Goal: Task Accomplishment & Management: Use online tool/utility

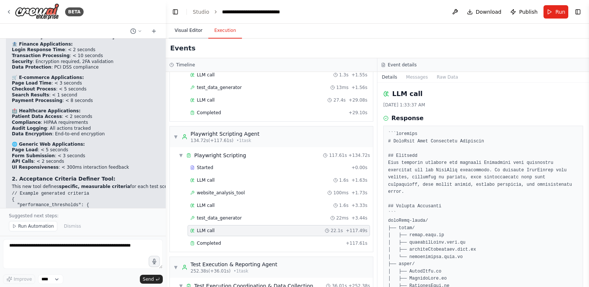
click at [184, 31] on button "Visual Editor" at bounding box center [189, 31] width 40 height 16
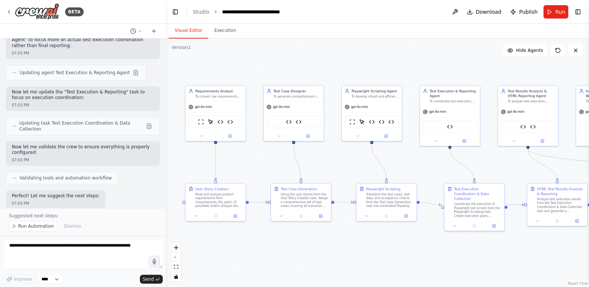
scroll to position [1916, 0]
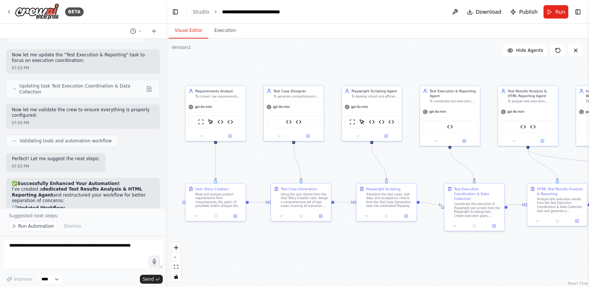
drag, startPoint x: 12, startPoint y: 125, endPoint x: 79, endPoint y: 164, distance: 78.2
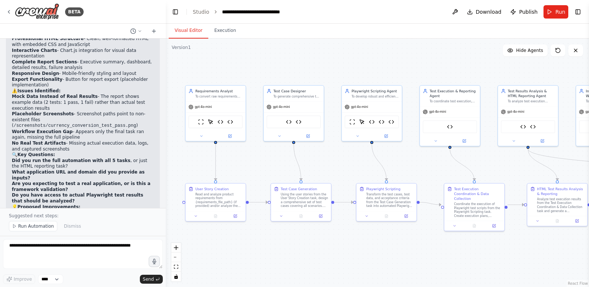
scroll to position [2435, 0]
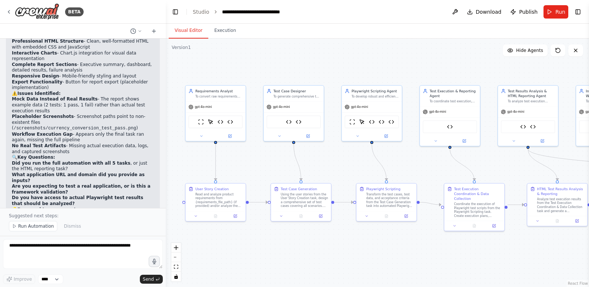
drag, startPoint x: 13, startPoint y: 117, endPoint x: 46, endPoint y: 123, distance: 34.3
click at [46, 231] on p "Create a custom tool for capturing and managing test screenshots during executi…" at bounding box center [83, 236] width 142 height 11
copy p "Create a custom tool for capturing and managing test screenshots during executi…"
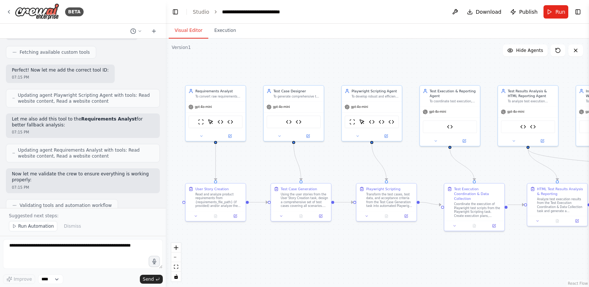
scroll to position [3471, 0]
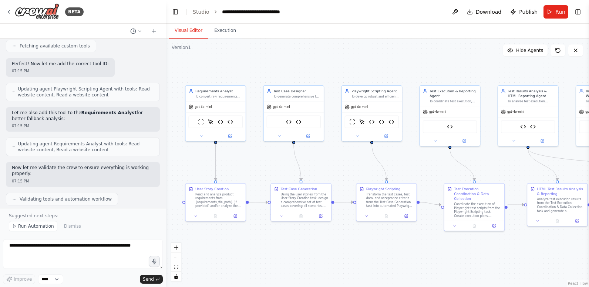
click at [163, 94] on div at bounding box center [164, 143] width 3 height 287
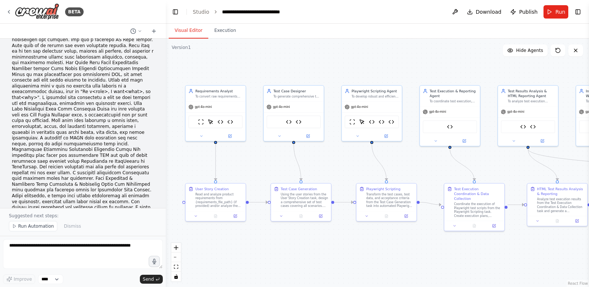
scroll to position [0, 0]
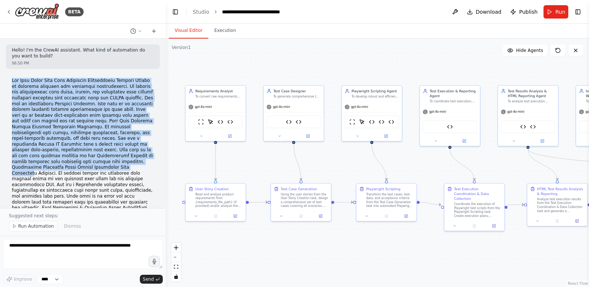
drag, startPoint x: 10, startPoint y: 78, endPoint x: 62, endPoint y: 163, distance: 99.2
click at [62, 163] on div "<role> , I want <what> , so that <why> 06:51 PM" at bounding box center [83, 249] width 154 height 348
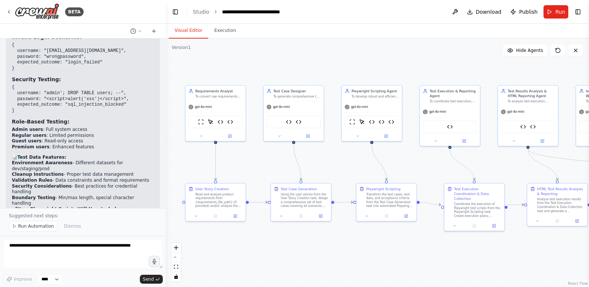
scroll to position [11912, 0]
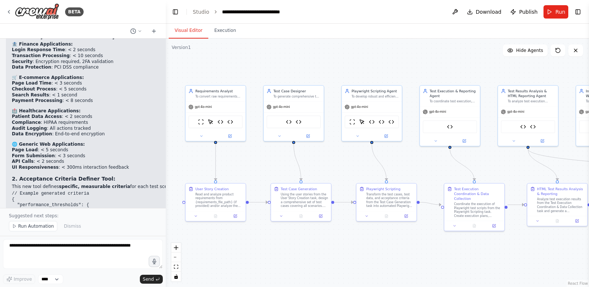
copy div "The Crew Agent Role Goal Backstory Requirements Analyst Expert in business anal…"
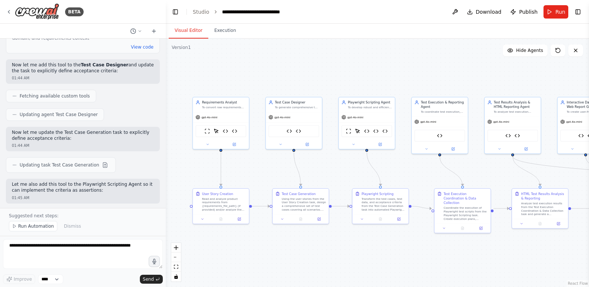
scroll to position [11579, 0]
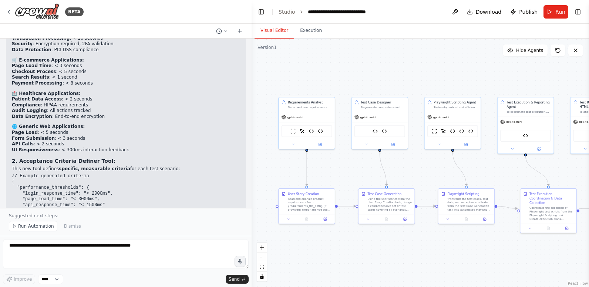
drag, startPoint x: 165, startPoint y: 66, endPoint x: 252, endPoint y: 75, distance: 87.2
click at [252, 75] on div "BETA Hello! I'm the CrewAI assistant. What kind of automation do you want to bu…" at bounding box center [294, 143] width 589 height 287
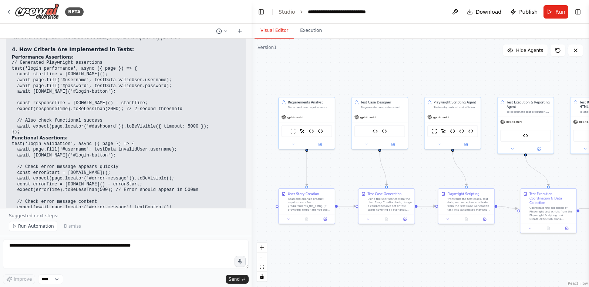
scroll to position [10495, 0]
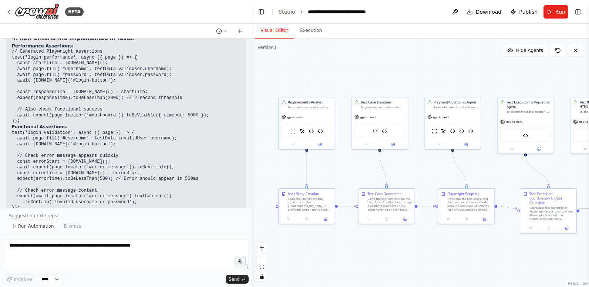
drag, startPoint x: 155, startPoint y: 191, endPoint x: 14, endPoint y: 84, distance: 176.4
click at [14, 84] on div "✅ Pass/Fail Criteria & Acceptance Thresholds Now Explicitly Defined! Great ques…" at bounding box center [126, 27] width 228 height 737
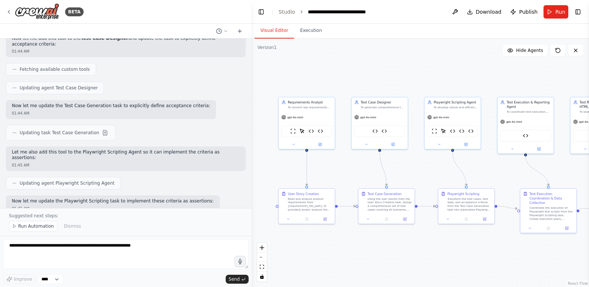
scroll to position [9865, 0]
click at [12, 286] on h2 "✅ Pass/Fail Criteria & Acceptance Thresholds Now Explicitly Defined!" at bounding box center [126, 291] width 228 height 6
copy div "✅ Pass/Fail Criteria & Acceptance Thresholds Now Explicitly Defined! Great ques…"
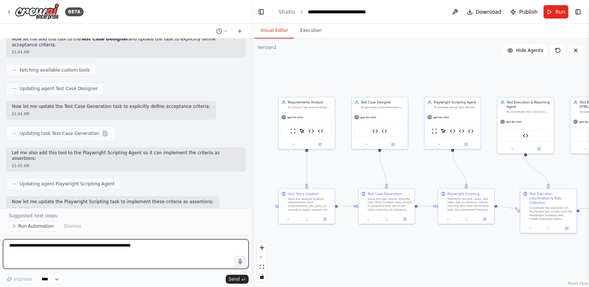
click at [79, 254] on textarea at bounding box center [126, 254] width 246 height 30
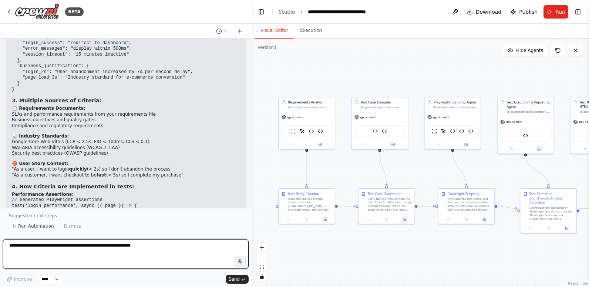
scroll to position [10495, 0]
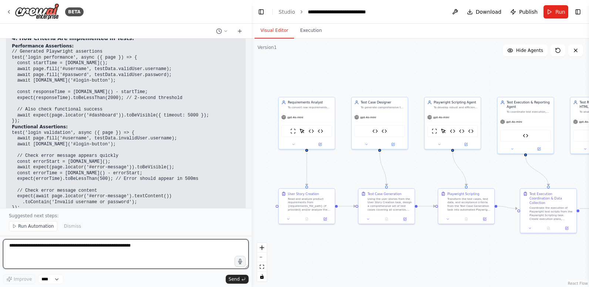
click at [86, 252] on textarea at bounding box center [126, 254] width 246 height 30
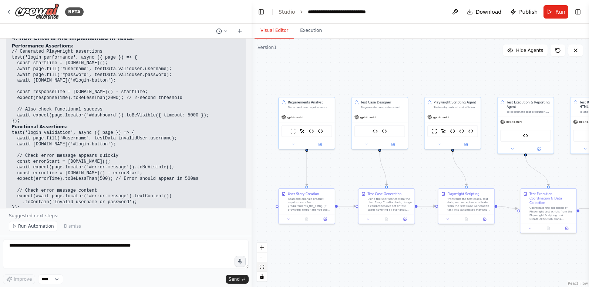
click at [263, 268] on icon "fit view" at bounding box center [262, 266] width 4 height 4
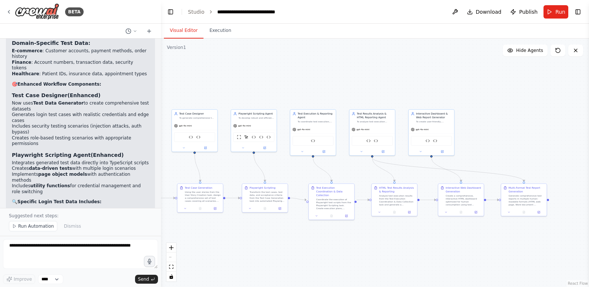
scroll to position [11867, 0]
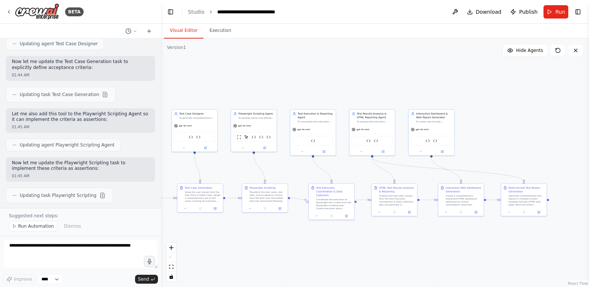
drag, startPoint x: 250, startPoint y: 21, endPoint x: 161, endPoint y: 30, distance: 89.7
click at [161, 30] on div "BETA Hello! I'm the CrewAI assistant. What kind of automation do you want to bu…" at bounding box center [294, 143] width 589 height 287
click at [171, 10] on button "Toggle Left Sidebar" at bounding box center [170, 12] width 10 height 10
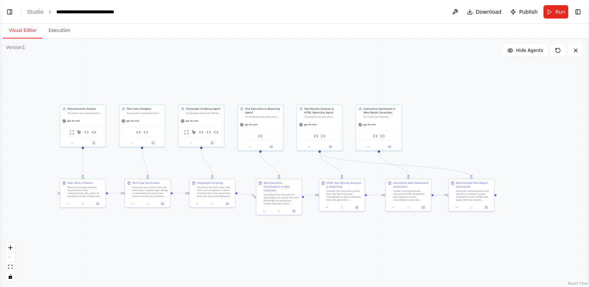
drag, startPoint x: 158, startPoint y: 237, endPoint x: 265, endPoint y: 232, distance: 107.1
click at [266, 232] on div ".deletable-edge-delete-btn { width: 20px; height: 20px; border: 0px solid #ffff…" at bounding box center [294, 162] width 589 height 248
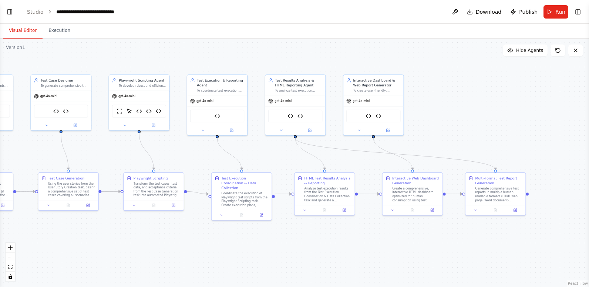
drag, startPoint x: 262, startPoint y: 232, endPoint x: 220, endPoint y: 244, distance: 43.6
click at [220, 244] on div ".deletable-edge-delete-btn { width: 20px; height: 20px; border: 0px solid #ffff…" at bounding box center [294, 162] width 589 height 248
click at [388, 81] on div "Interactive Dashboard & Web Report Generator" at bounding box center [377, 81] width 47 height 10
click at [431, 182] on div "Interactive Web Dashboard Generation" at bounding box center [415, 179] width 47 height 10
click at [485, 187] on div "Generate comprehensive test reports in multiple human-readable formats (HTML we…" at bounding box center [498, 193] width 47 height 16
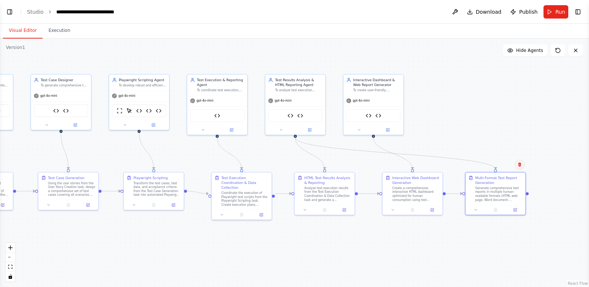
click at [521, 165] on icon at bounding box center [519, 164] width 3 height 4
click at [504, 164] on button "Confirm" at bounding box center [499, 164] width 26 height 9
click at [362, 150] on icon "Edge from 0597a857-456e-41c5-8d28-efd027710827 to bface387-3ed3-4650-adfa-5127c…" at bounding box center [395, 152] width 200 height 31
click at [396, 152] on icon at bounding box center [396, 153] width 4 height 4
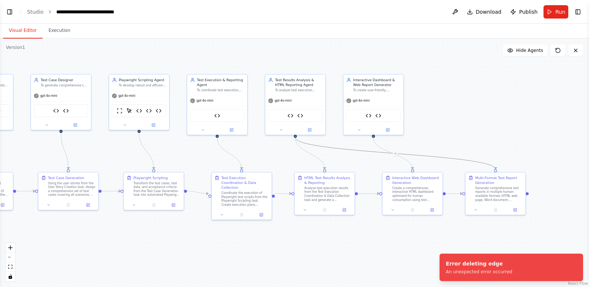
click at [425, 154] on icon "Edge from 0597a857-456e-41c5-8d28-efd027710827 to bface387-3ed3-4650-adfa-5127c…" at bounding box center [395, 152] width 200 height 31
click at [405, 232] on div ".deletable-edge-delete-btn { width: 20px; height: 20px; border: 0px solid #ffff…" at bounding box center [294, 162] width 589 height 248
click at [383, 84] on div "Interactive Dashboard & Web Report Generator" at bounding box center [377, 81] width 47 height 10
click at [399, 67] on icon at bounding box center [398, 66] width 4 height 4
click at [385, 64] on button "Confirm" at bounding box center [377, 65] width 26 height 9
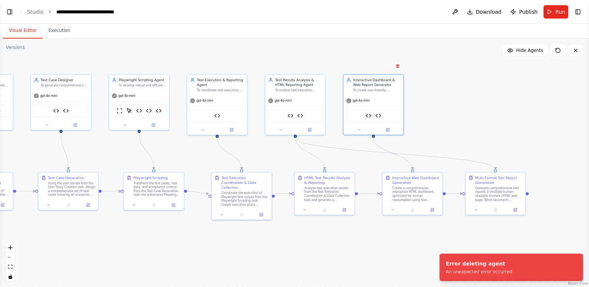
click at [412, 241] on div ".deletable-edge-delete-btn { width: 20px; height: 20px; border: 0px solid #ffff…" at bounding box center [294, 162] width 589 height 248
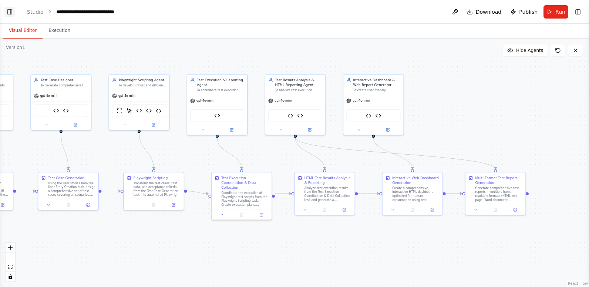
click at [7, 11] on button "Toggle Left Sidebar" at bounding box center [9, 12] width 10 height 10
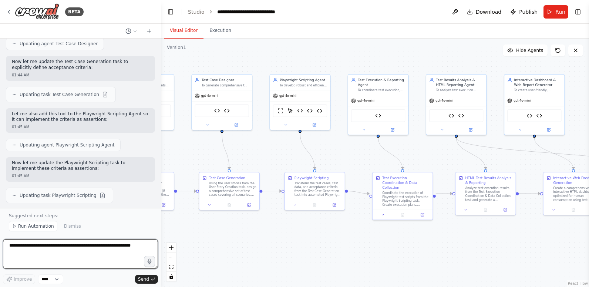
click at [65, 247] on textarea at bounding box center [80, 254] width 155 height 30
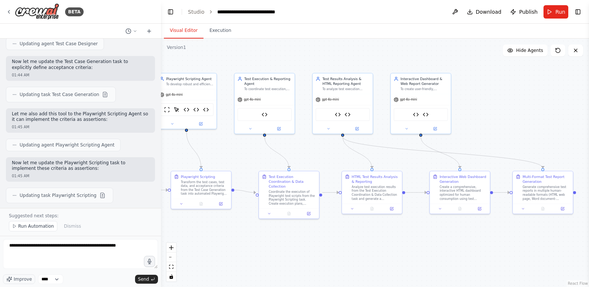
drag, startPoint x: 501, startPoint y: 241, endPoint x: 388, endPoint y: 240, distance: 113.6
click at [388, 240] on div ".deletable-edge-delete-btn { width: 20px; height: 20px; border: 0px solid #ffff…" at bounding box center [375, 162] width 428 height 248
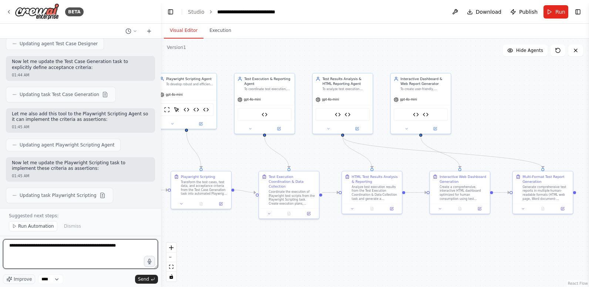
click at [130, 247] on textarea "**********" at bounding box center [80, 254] width 155 height 30
type textarea "**********"
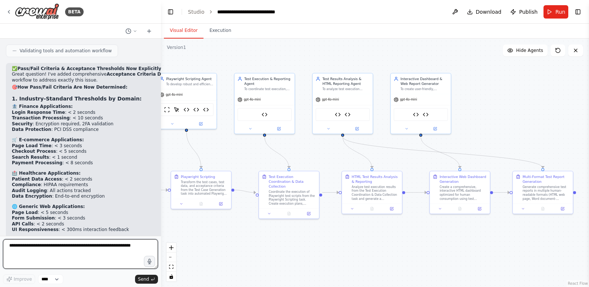
scroll to position [12060, 0]
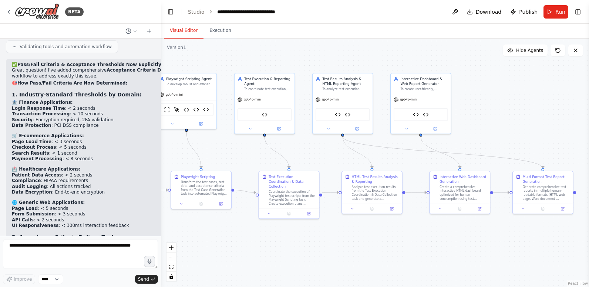
click at [560, 50] on icon at bounding box center [558, 50] width 4 height 4
click at [557, 51] on icon at bounding box center [558, 50] width 6 height 6
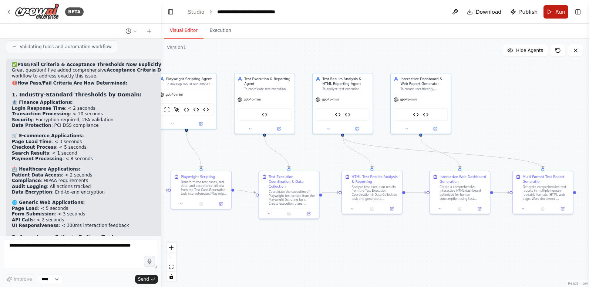
click at [558, 13] on span "Run" at bounding box center [561, 11] width 10 height 7
click at [576, 11] on button "Toggle Right Sidebar" at bounding box center [578, 12] width 10 height 10
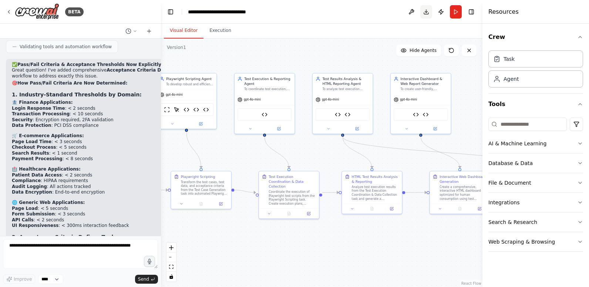
click at [469, 10] on button "Toggle Right Sidebar" at bounding box center [471, 12] width 10 height 10
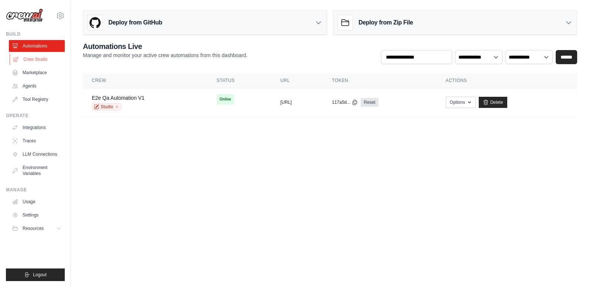
click at [45, 57] on link "Crew Studio" at bounding box center [38, 59] width 56 height 12
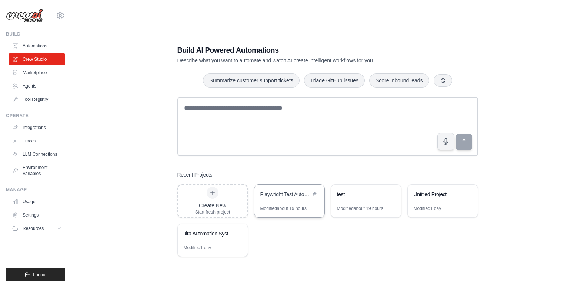
click at [284, 196] on div "Playwright Test Automation Crew" at bounding box center [285, 193] width 51 height 7
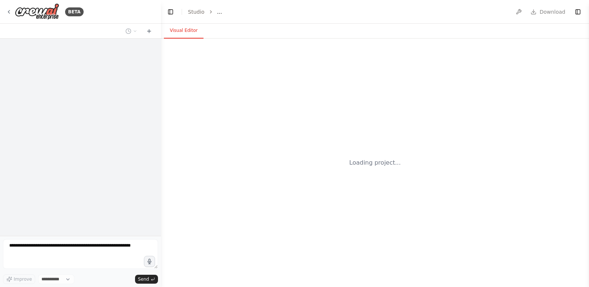
select select "****"
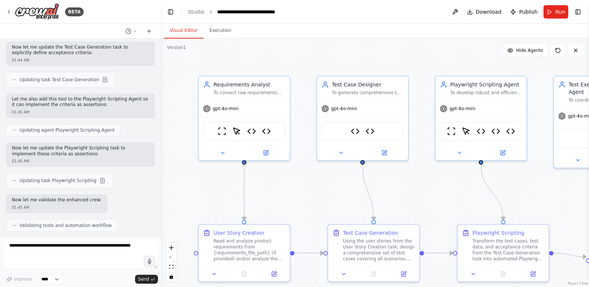
scroll to position [11875, 0]
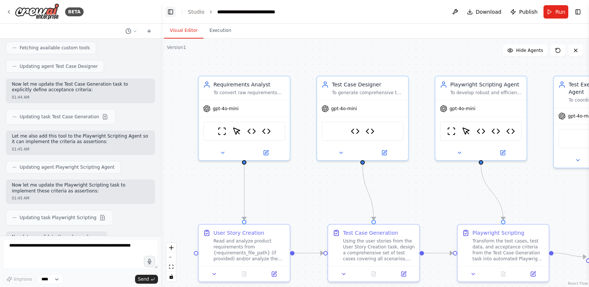
click at [171, 11] on button "Toggle Left Sidebar" at bounding box center [170, 12] width 10 height 10
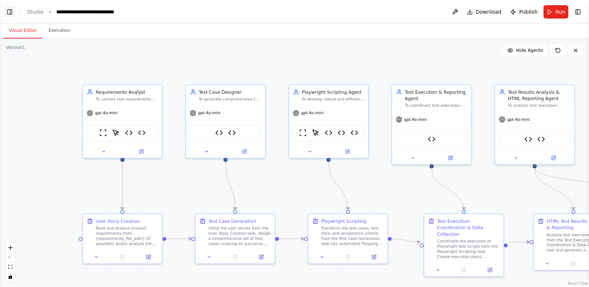
click at [8, 10] on button "Toggle Left Sidebar" at bounding box center [9, 12] width 10 height 10
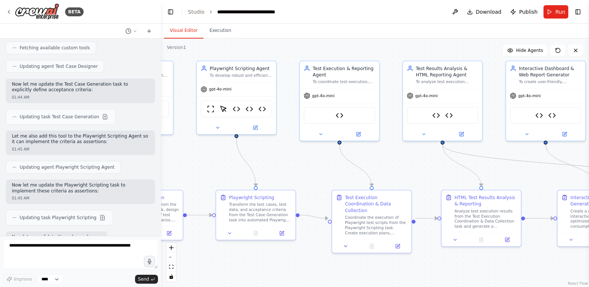
drag, startPoint x: 509, startPoint y: 278, endPoint x: 249, endPoint y: 255, distance: 260.6
click at [249, 255] on div ".deletable-edge-delete-btn { width: 20px; height: 20px; border: 0px solid #ffff…" at bounding box center [375, 162] width 428 height 248
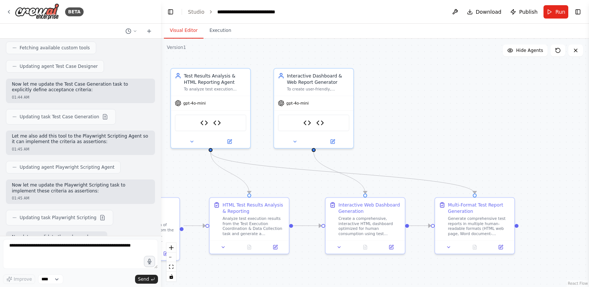
drag, startPoint x: 505, startPoint y: 262, endPoint x: 279, endPoint y: 269, distance: 225.9
click at [279, 269] on div ".deletable-edge-delete-btn { width: 20px; height: 20px; border: 0px solid #ffff…" at bounding box center [375, 162] width 428 height 248
click at [495, 211] on div "Multi-Format Test Report Generation" at bounding box center [479, 206] width 63 height 13
click at [508, 189] on icon at bounding box center [509, 189] width 3 height 4
click at [493, 188] on button "Confirm" at bounding box center [488, 189] width 26 height 9
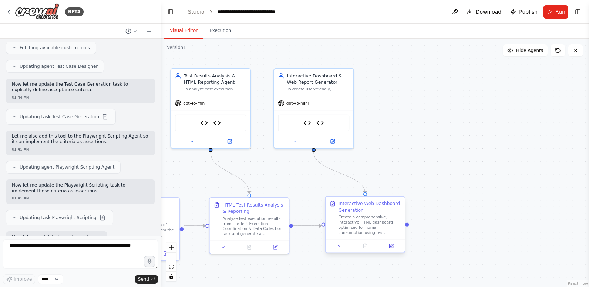
click at [396, 207] on div "Interactive Web Dashboard Generation" at bounding box center [370, 206] width 63 height 13
click at [400, 190] on icon at bounding box center [399, 189] width 3 height 4
click at [383, 188] on button "Confirm" at bounding box center [378, 189] width 26 height 9
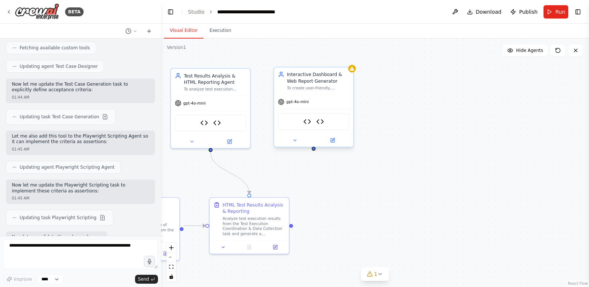
click at [337, 77] on div "Interactive Dashboard & Web Report Generator" at bounding box center [318, 77] width 63 height 13
click at [349, 60] on icon at bounding box center [347, 60] width 3 height 4
click at [321, 59] on button "Confirm" at bounding box center [327, 59] width 26 height 9
click at [386, 180] on div ".deletable-edge-delete-btn { width: 20px; height: 20px; border: 0px solid #ffff…" at bounding box center [375, 162] width 428 height 248
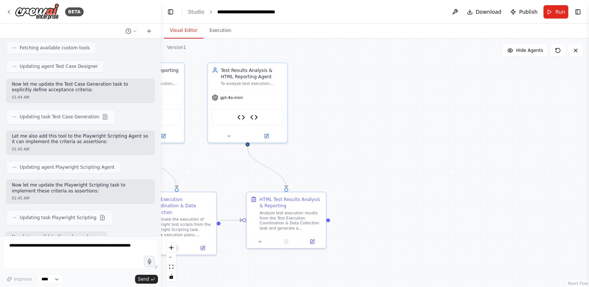
drag, startPoint x: 344, startPoint y: 246, endPoint x: 436, endPoint y: 236, distance: 92.7
click at [436, 236] on div ".deletable-edge-delete-btn { width: 20px; height: 20px; border: 0px solid #ffff…" at bounding box center [375, 162] width 428 height 248
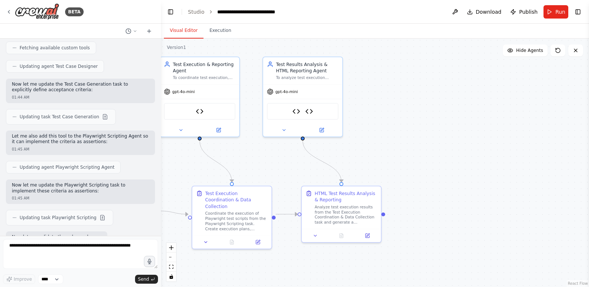
click at [420, 242] on div ".deletable-edge-delete-btn { width: 20px; height: 20px; border: 0px solid #ffff…" at bounding box center [375, 162] width 428 height 248
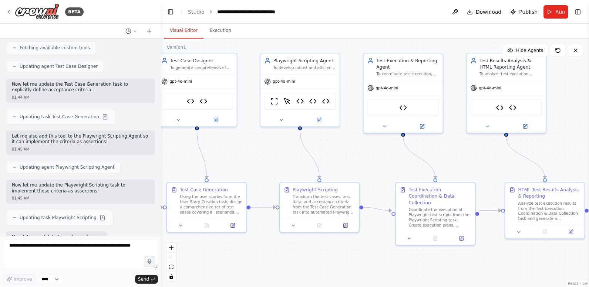
drag, startPoint x: 354, startPoint y: 258, endPoint x: 558, endPoint y: 254, distance: 203.6
click at [558, 254] on div ".deletable-edge-delete-btn { width: 20px; height: 20px; border: 0px solid #ffff…" at bounding box center [375, 162] width 428 height 248
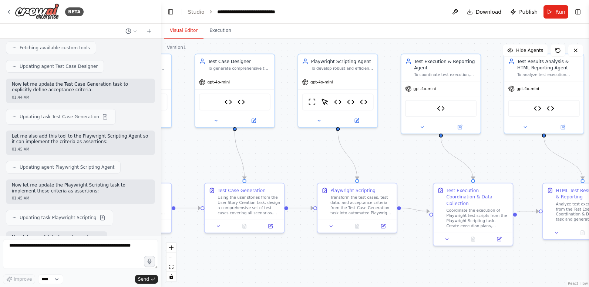
drag, startPoint x: 405, startPoint y: 262, endPoint x: 442, endPoint y: 263, distance: 37.8
click at [442, 263] on div ".deletable-edge-delete-btn { width: 20px; height: 20px; border: 0px solid #ffff…" at bounding box center [375, 162] width 428 height 248
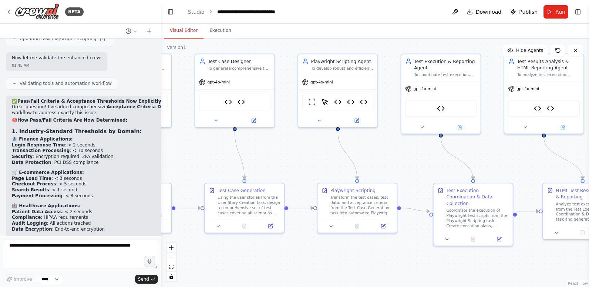
scroll to position [12060, 0]
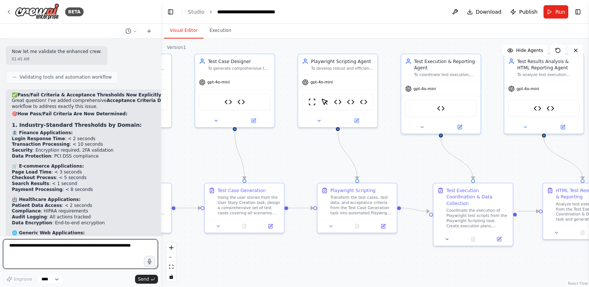
click at [65, 252] on textarea at bounding box center [80, 254] width 155 height 30
type textarea "*"
click at [33, 247] on textarea "**********" at bounding box center [80, 254] width 155 height 30
click at [104, 252] on textarea "**********" at bounding box center [80, 254] width 155 height 30
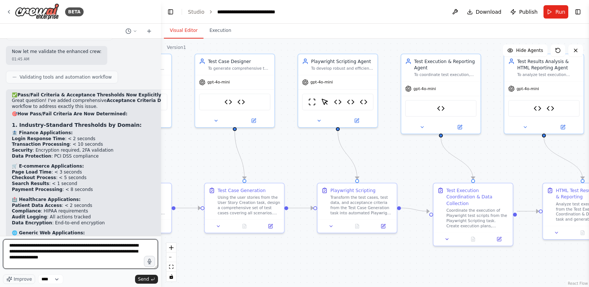
click at [50, 257] on textarea "**********" at bounding box center [80, 254] width 155 height 30
click at [118, 261] on textarea "**********" at bounding box center [80, 254] width 155 height 30
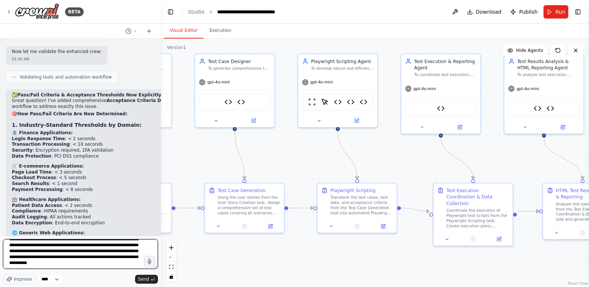
scroll to position [7, 0]
click at [112, 263] on textarea "**********" at bounding box center [80, 254] width 155 height 30
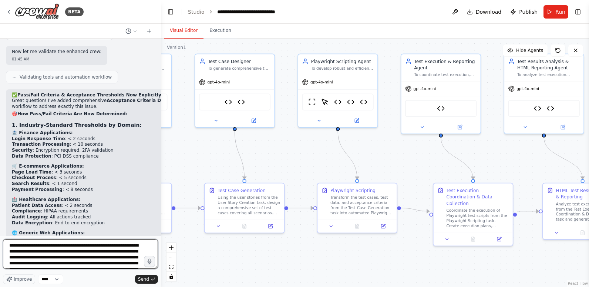
drag, startPoint x: 116, startPoint y: 263, endPoint x: 7, endPoint y: 227, distance: 115.0
click at [7, 227] on div "BETA Hello! I'm the CrewAI assistant. What kind of automation do you want to bu…" at bounding box center [80, 143] width 161 height 287
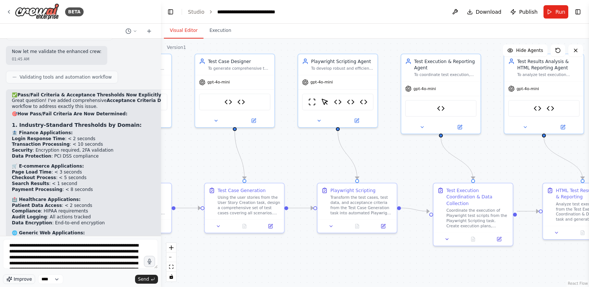
click at [18, 277] on span "Improve" at bounding box center [23, 279] width 18 height 6
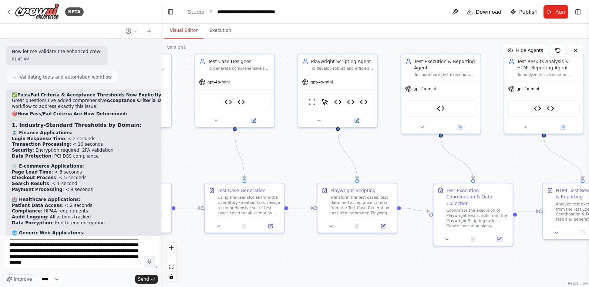
scroll to position [291, 0]
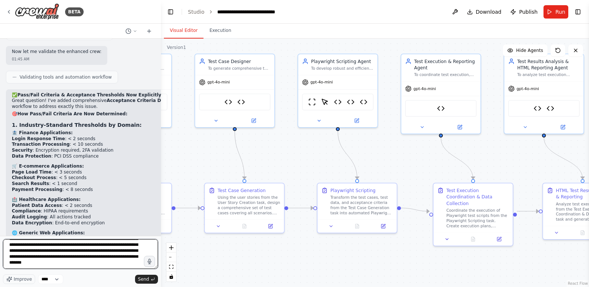
click at [51, 253] on textarea at bounding box center [80, 254] width 155 height 30
type textarea "**********"
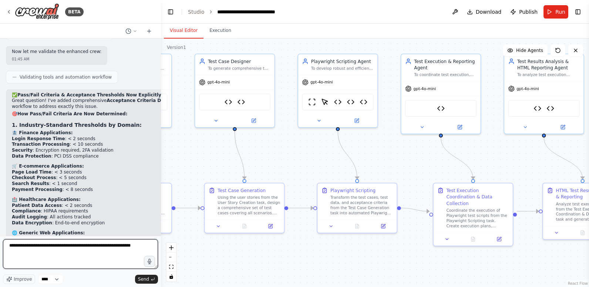
scroll to position [0, 0]
click at [50, 247] on textarea at bounding box center [80, 254] width 155 height 30
paste textarea "**********"
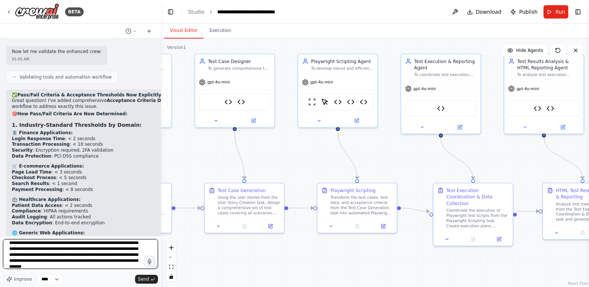
scroll to position [13, 0]
click at [120, 261] on textarea "**********" at bounding box center [80, 254] width 155 height 30
type textarea "**********"
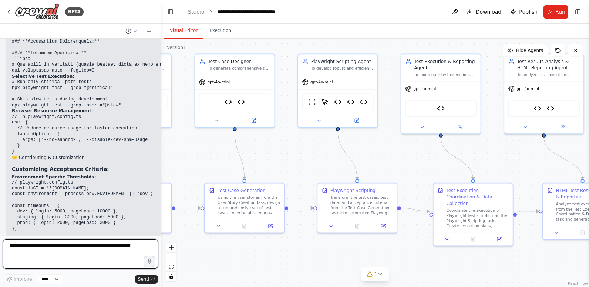
scroll to position [16837, 0]
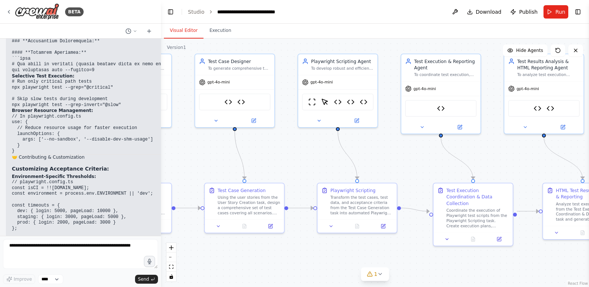
drag, startPoint x: 133, startPoint y: 217, endPoint x: 23, endPoint y: 134, distance: 138.1
click at [23, 134] on div "├── performance/ # Performance metrics └── data/ # Raw test data and results Se…" at bounding box center [118, 240] width 213 height 1248
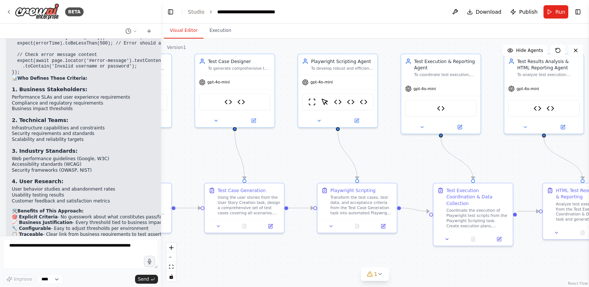
scroll to position [12617, 0]
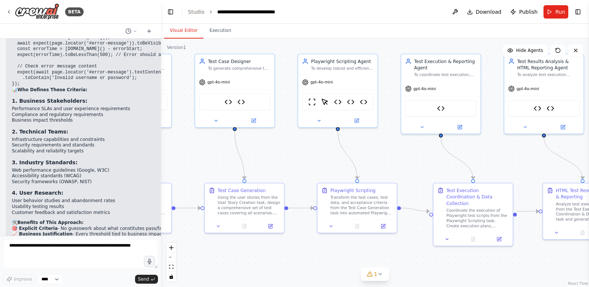
copy div "Perfect! Now I'll use the Documentation Generator Tool to create your comprehen…"
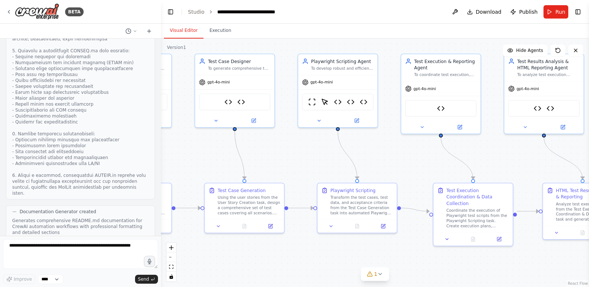
scroll to position [13098, 0]
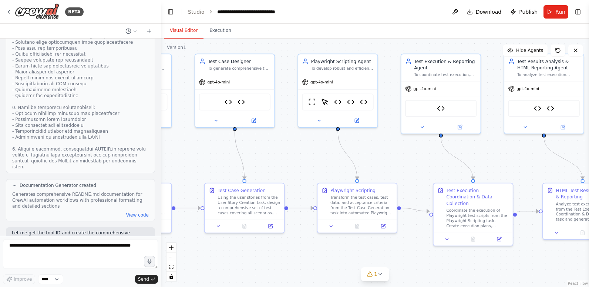
copy div "Perfect! Now I'll use the Documentation Generator Tool to create your comprehen…"
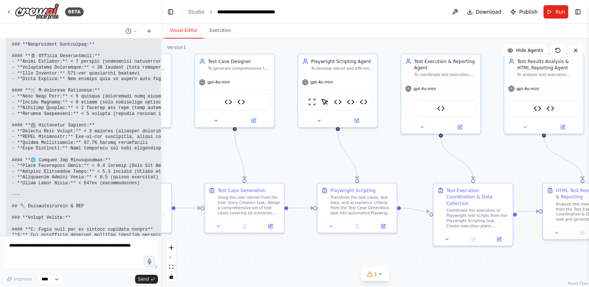
scroll to position [16837, 0]
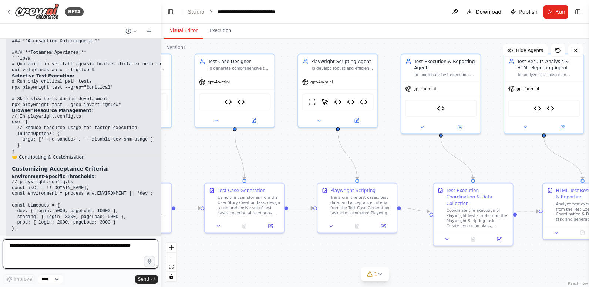
click at [80, 247] on textarea at bounding box center [80, 254] width 155 height 30
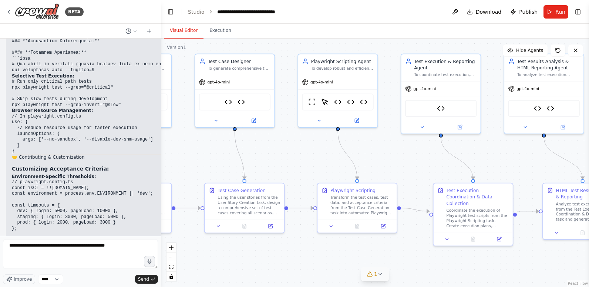
click at [369, 273] on icon at bounding box center [369, 273] width 5 height 4
click at [422, 239] on icon at bounding box center [425, 240] width 6 height 6
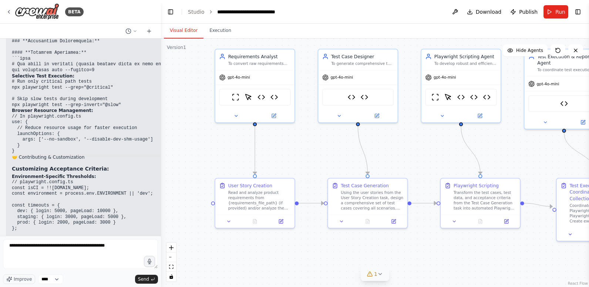
drag, startPoint x: 466, startPoint y: 269, endPoint x: 585, endPoint y: 264, distance: 119.3
click at [589, 264] on div "BETA Hello! I'm the CrewAI assistant. What kind of automation do you want to bu…" at bounding box center [294, 143] width 589 height 287
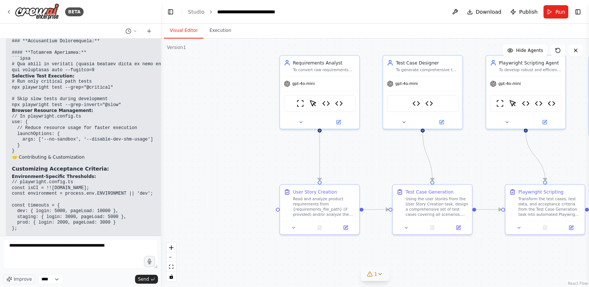
drag, startPoint x: 321, startPoint y: 251, endPoint x: 371, endPoint y: 257, distance: 50.4
click at [371, 257] on div ".deletable-edge-delete-btn { width: 20px; height: 20px; border: 0px solid #ffff…" at bounding box center [375, 162] width 428 height 248
click at [372, 274] on icon at bounding box center [370, 274] width 6 height 6
click at [419, 254] on button at bounding box center [421, 254] width 13 height 9
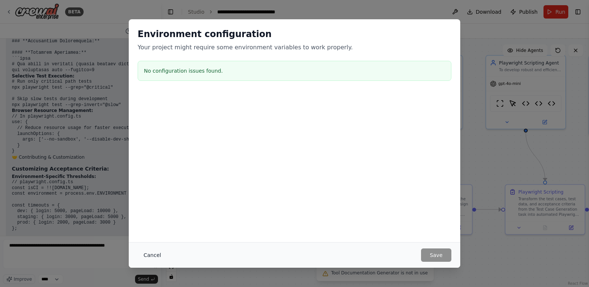
click at [148, 254] on button "Cancel" at bounding box center [152, 254] width 29 height 13
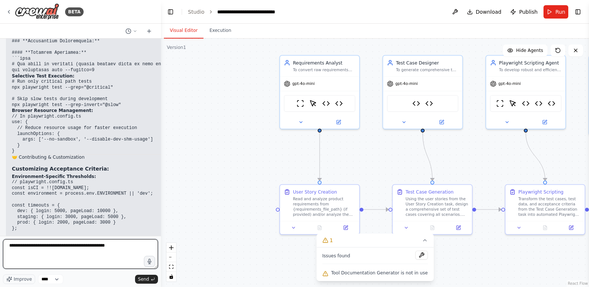
click at [9, 247] on textarea "**********" at bounding box center [80, 254] width 155 height 30
click at [43, 245] on textarea "**********" at bounding box center [80, 254] width 155 height 30
click at [85, 245] on textarea "**********" at bounding box center [80, 254] width 155 height 30
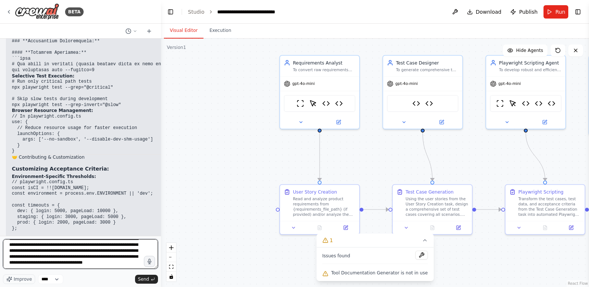
scroll to position [13, 0]
drag, startPoint x: 103, startPoint y: 257, endPoint x: 130, endPoint y: 260, distance: 26.4
click at [130, 260] on textarea "**********" at bounding box center [80, 254] width 155 height 30
click at [110, 263] on textarea "**********" at bounding box center [80, 254] width 155 height 30
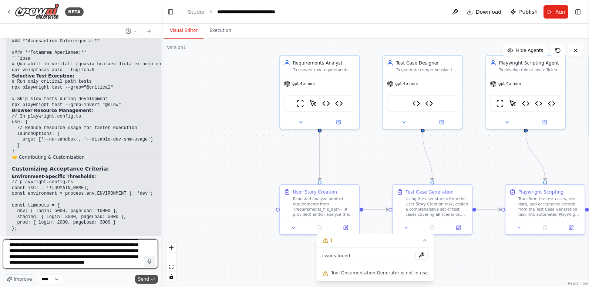
type textarea "**********"
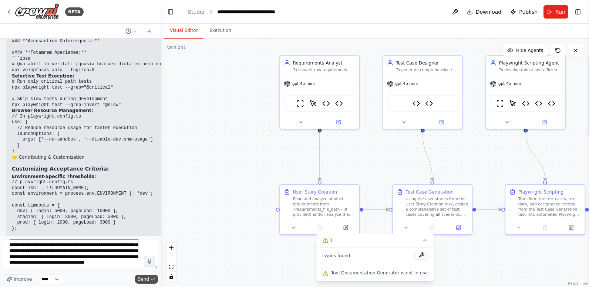
click at [142, 278] on span "Send" at bounding box center [143, 279] width 11 height 6
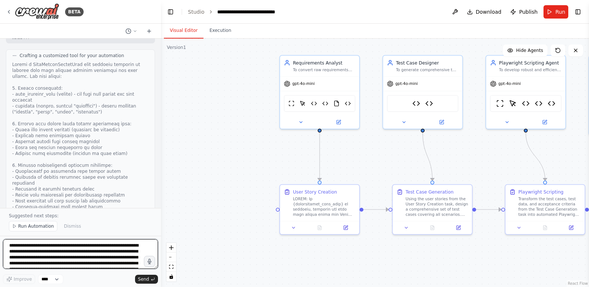
scroll to position [18167, 0]
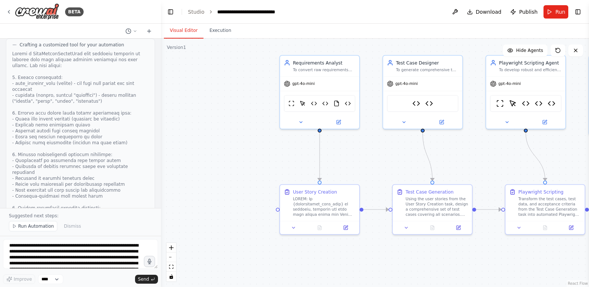
drag, startPoint x: 103, startPoint y: 158, endPoint x: 149, endPoint y: 158, distance: 45.9
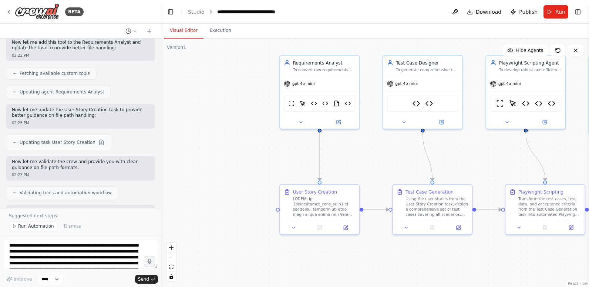
scroll to position [18463, 0]
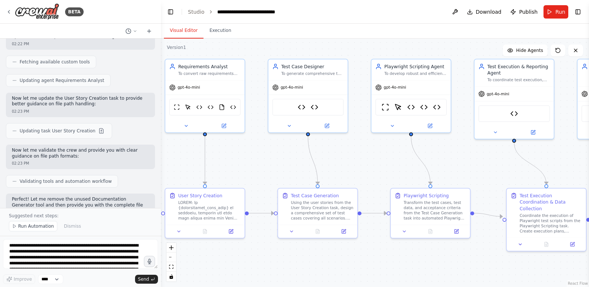
drag, startPoint x: 393, startPoint y: 259, endPoint x: 279, endPoint y: 263, distance: 114.8
click at [279, 263] on div ".deletable-edge-delete-btn { width: 20px; height: 20px; border: 0px solid #ffff…" at bounding box center [375, 162] width 428 height 248
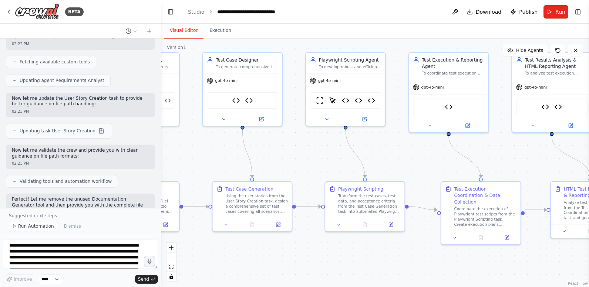
drag, startPoint x: 445, startPoint y: 269, endPoint x: 383, endPoint y: 262, distance: 62.5
click at [383, 262] on div ".deletable-edge-delete-btn { width: 20px; height: 20px; border: 0px solid #ffff…" at bounding box center [375, 162] width 428 height 248
click at [171, 267] on icon "fit view" at bounding box center [171, 266] width 4 height 4
